Goal: Task Accomplishment & Management: Manage account settings

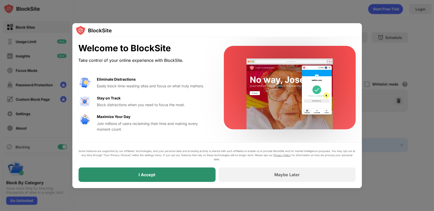
click at [176, 175] on div "I Accept" at bounding box center [147, 174] width 137 height 14
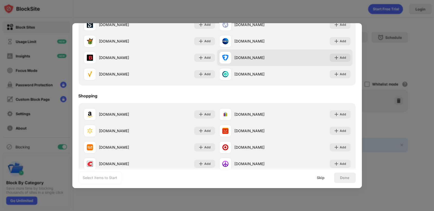
scroll to position [539, 0]
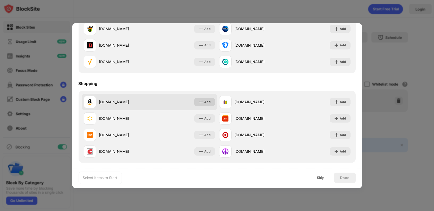
click at [205, 102] on div "Add" at bounding box center [207, 101] width 6 height 5
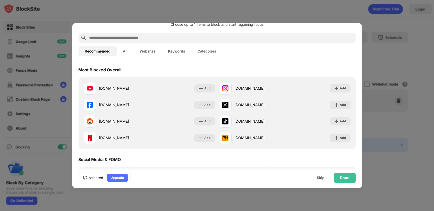
scroll to position [0, 0]
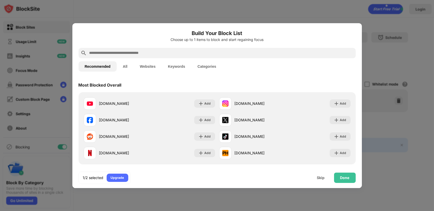
drag, startPoint x: 236, startPoint y: 57, endPoint x: 233, endPoint y: 52, distance: 5.8
click at [236, 57] on div at bounding box center [217, 53] width 277 height 10
click at [233, 51] on input "text" at bounding box center [221, 53] width 265 height 6
paste input "**********"
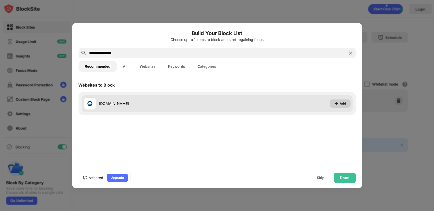
type input "**********"
click at [341, 102] on div "Add" at bounding box center [343, 103] width 6 height 5
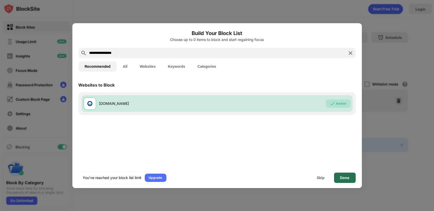
click at [341, 177] on div "Done" at bounding box center [344, 178] width 9 height 4
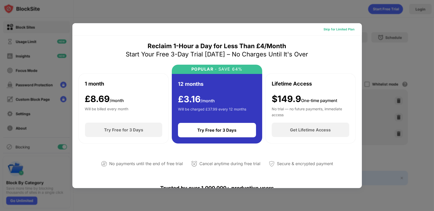
click at [337, 29] on div "Skip for Limited Plan" at bounding box center [339, 29] width 31 height 5
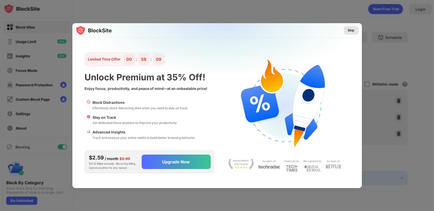
click at [350, 28] on div "Skip" at bounding box center [351, 30] width 7 height 5
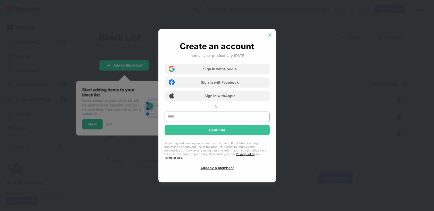
click at [269, 37] on img at bounding box center [269, 34] width 5 height 5
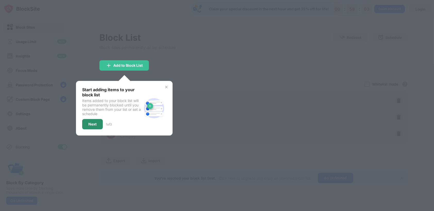
click at [94, 122] on div "Next" at bounding box center [92, 124] width 8 height 4
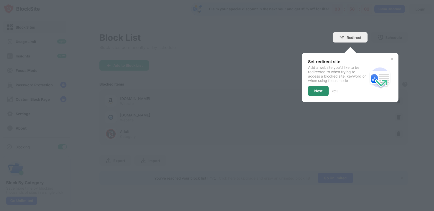
click at [327, 95] on div "Next" at bounding box center [318, 91] width 21 height 10
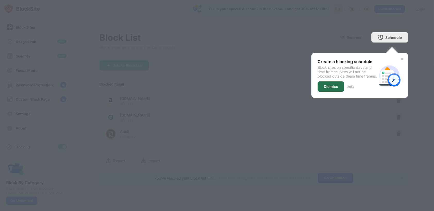
click at [335, 89] on div "Dismiss" at bounding box center [331, 86] width 14 height 4
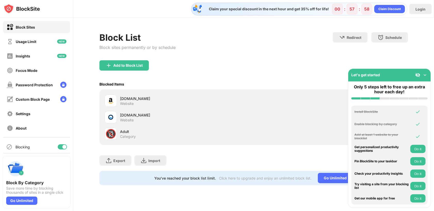
click at [425, 74] on img at bounding box center [424, 74] width 5 height 5
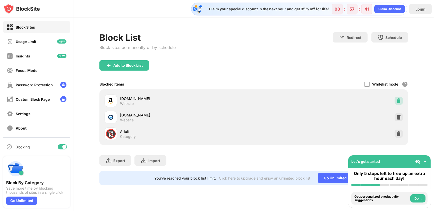
click at [399, 100] on img at bounding box center [398, 100] width 5 height 5
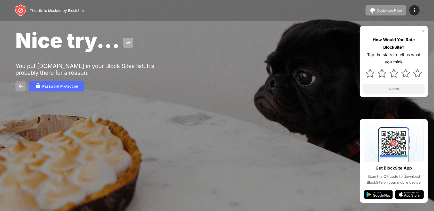
click at [22, 86] on img at bounding box center [21, 86] width 6 height 6
click at [53, 84] on div "Password Protection" at bounding box center [60, 86] width 36 height 4
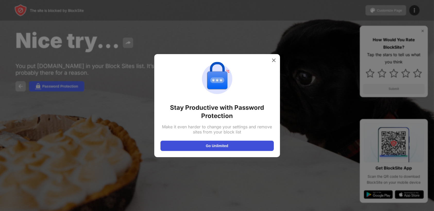
click at [220, 146] on button "Go Unlimited" at bounding box center [216, 146] width 113 height 10
